Goal: Task Accomplishment & Management: Manage account settings

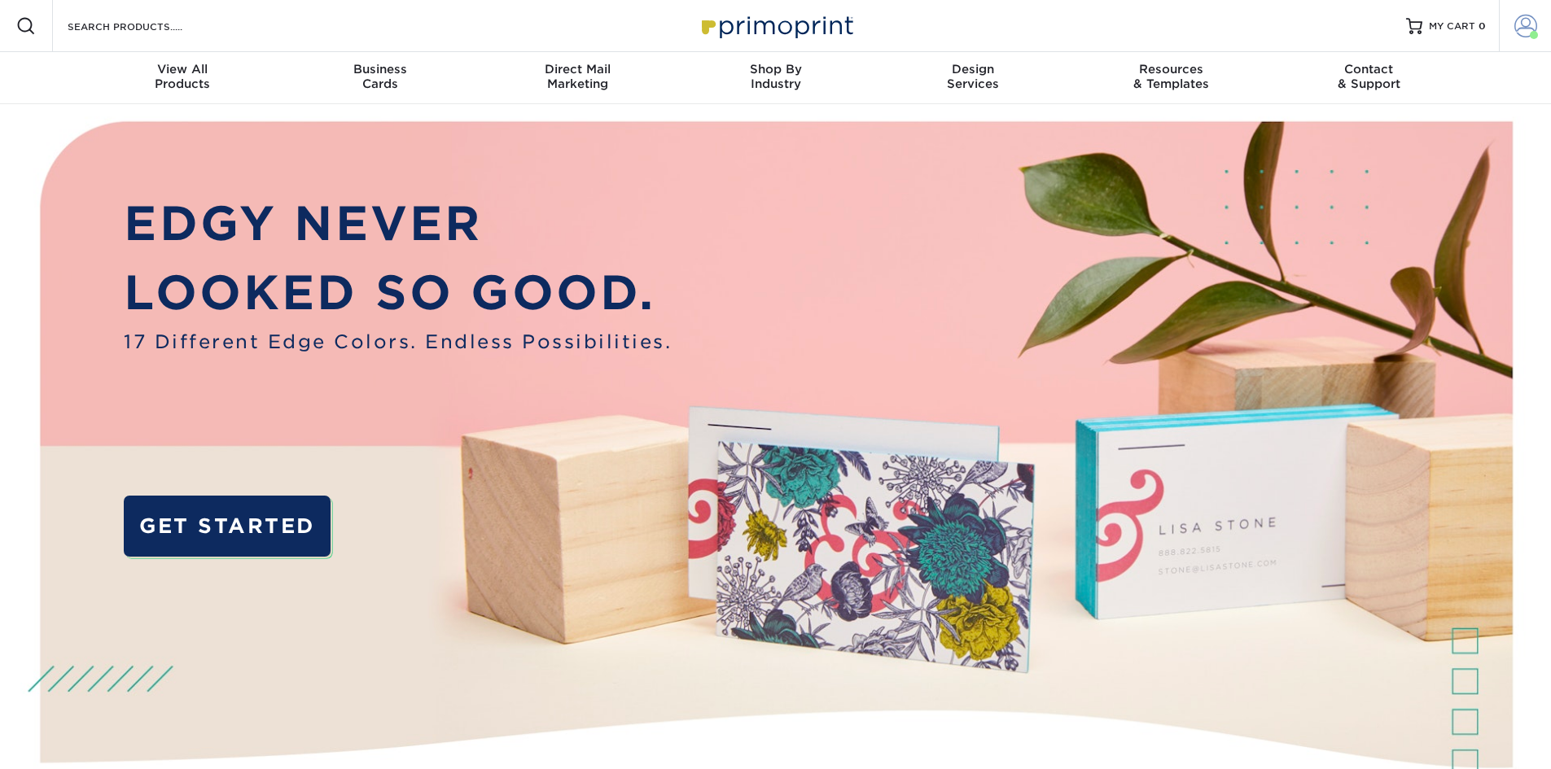
click at [1525, 30] on span at bounding box center [1525, 26] width 23 height 23
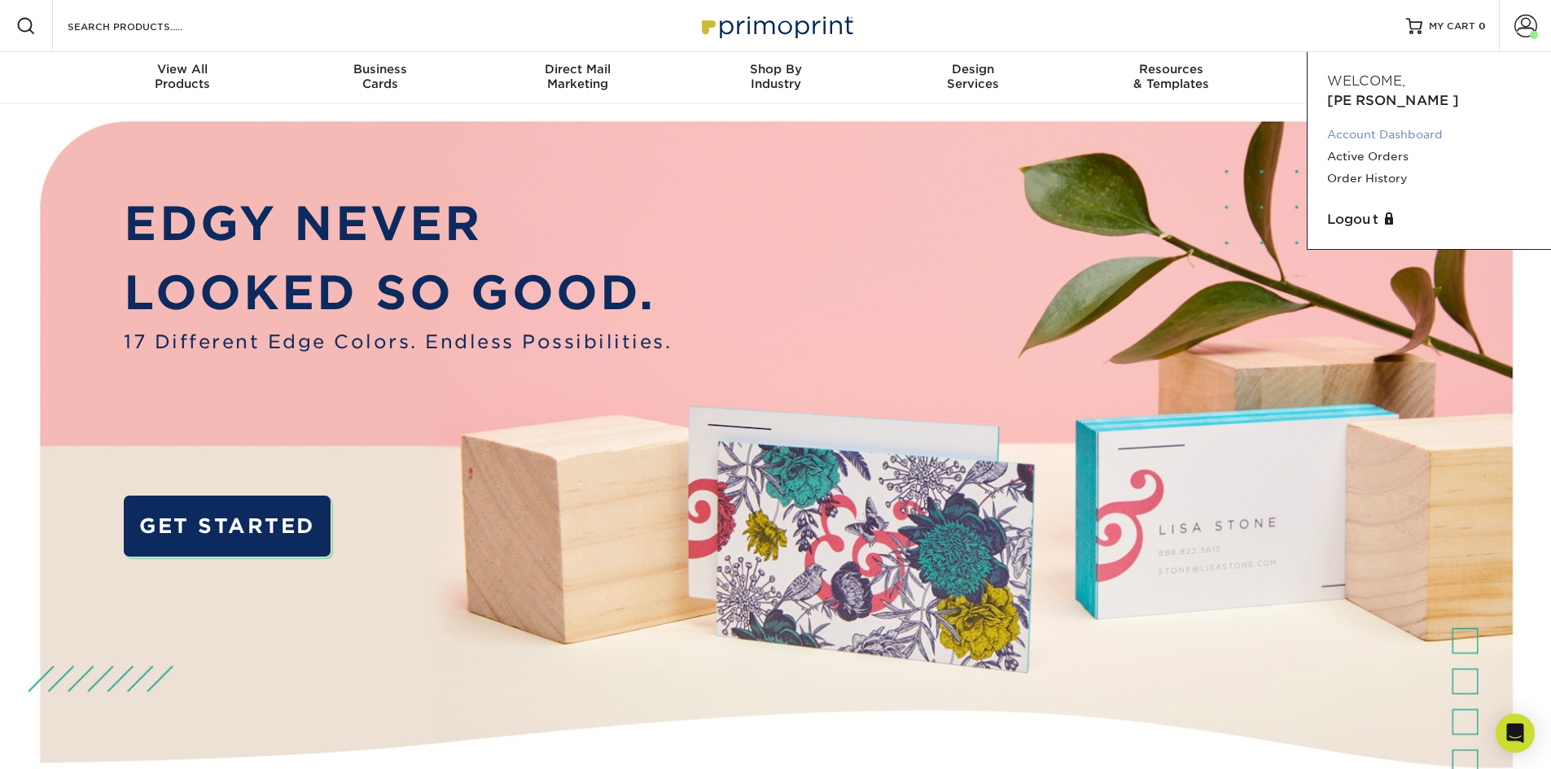
click at [1383, 124] on link "Account Dashboard" at bounding box center [1429, 135] width 204 height 22
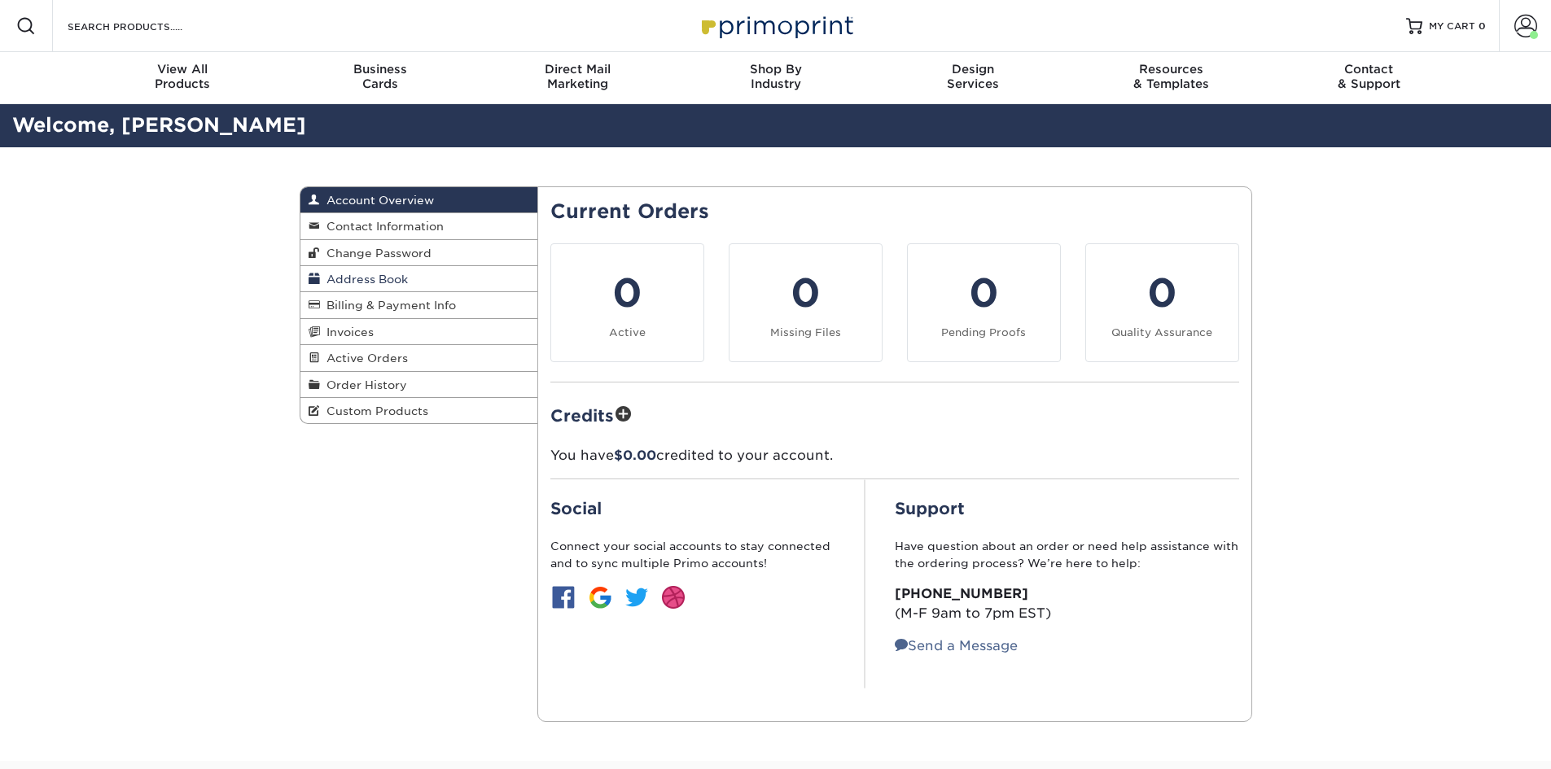
click at [388, 278] on span "Address Book" at bounding box center [364, 279] width 88 height 13
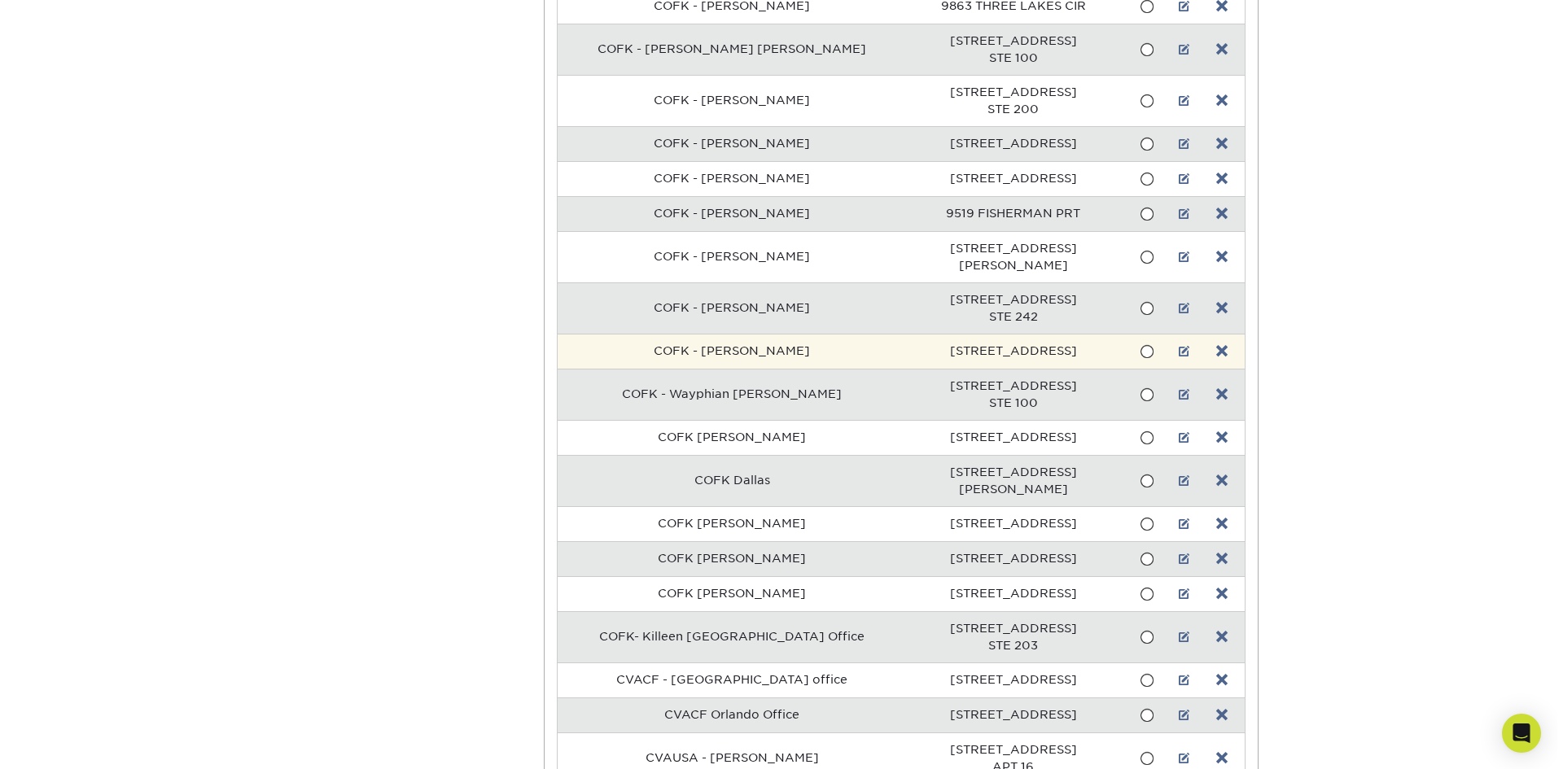
scroll to position [7068, 0]
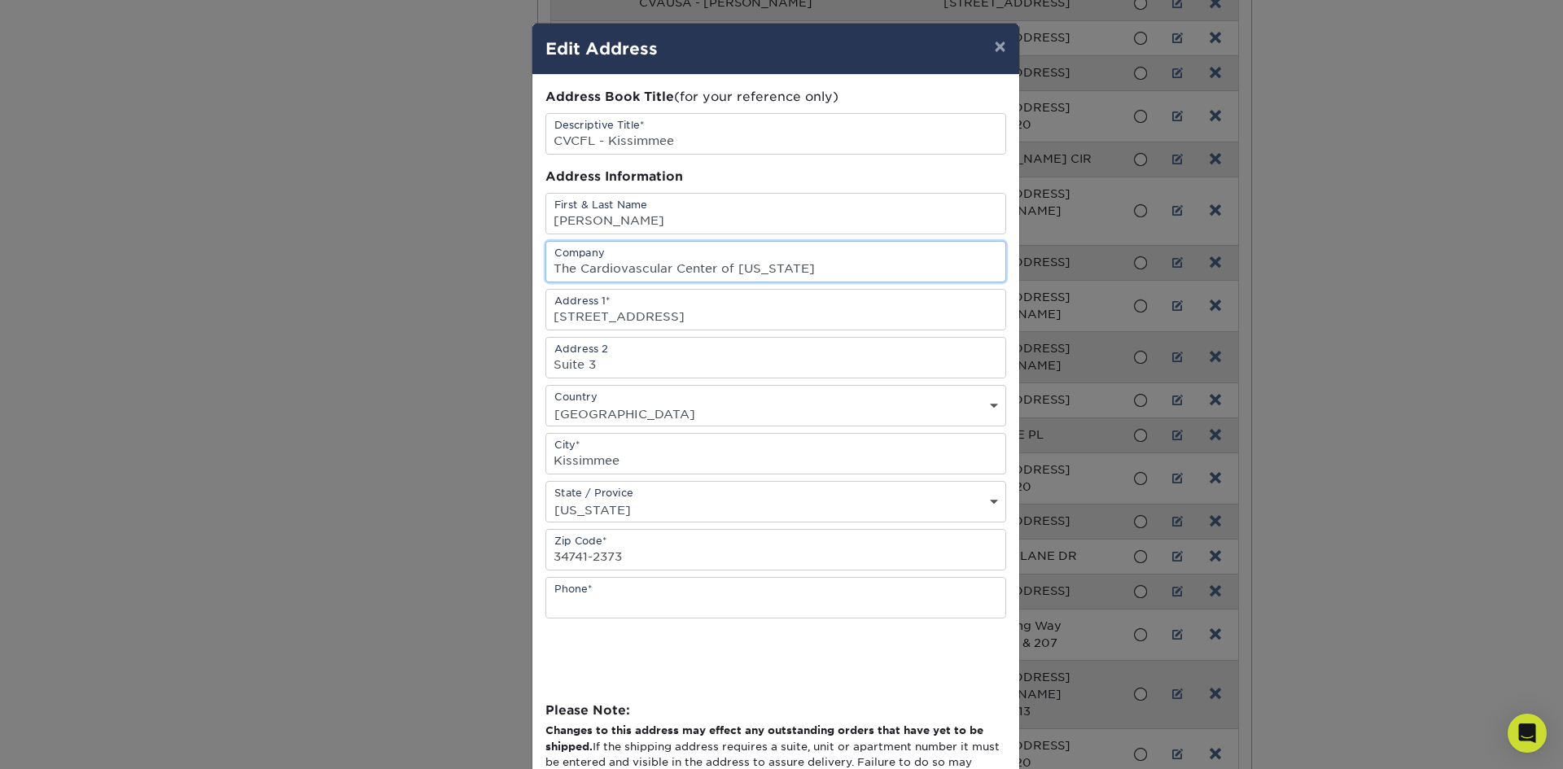
click at [670, 269] on input "The Cardiovascular Center of Florida" at bounding box center [775, 262] width 459 height 40
drag, startPoint x: 674, startPoint y: 324, endPoint x: 548, endPoint y: 325, distance: 126.2
click at [548, 325] on input "207 Park Place Blvd" at bounding box center [775, 310] width 459 height 40
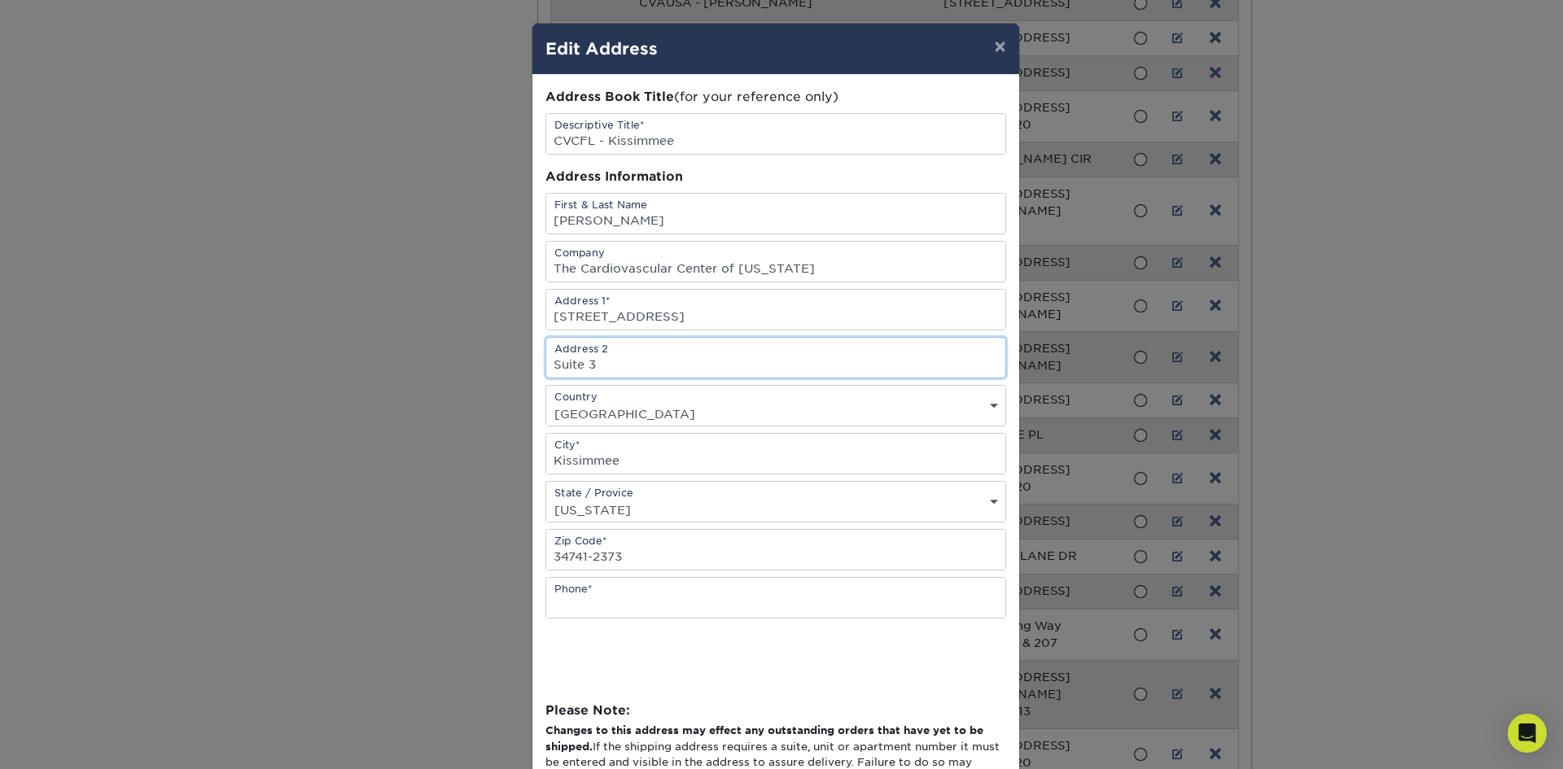
drag, startPoint x: 576, startPoint y: 367, endPoint x: 548, endPoint y: 367, distance: 27.7
click at [548, 367] on input "Suite 3" at bounding box center [775, 358] width 459 height 40
